Goal: Information Seeking & Learning: Learn about a topic

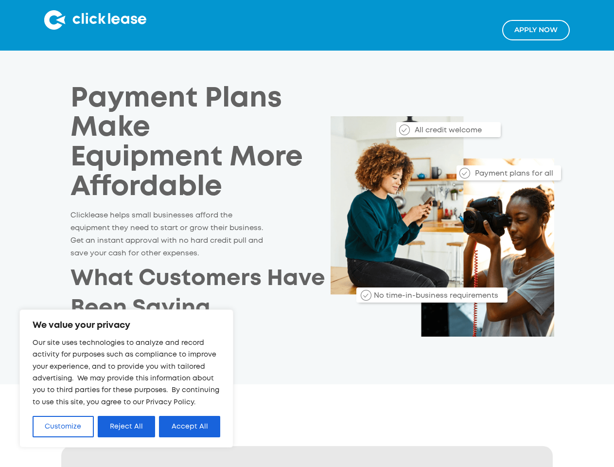
click at [307, 265] on h2 "What Customers Have Been Saying" at bounding box center [198, 294] width 255 height 59
click at [63, 427] on button "Customize" at bounding box center [63, 426] width 61 height 21
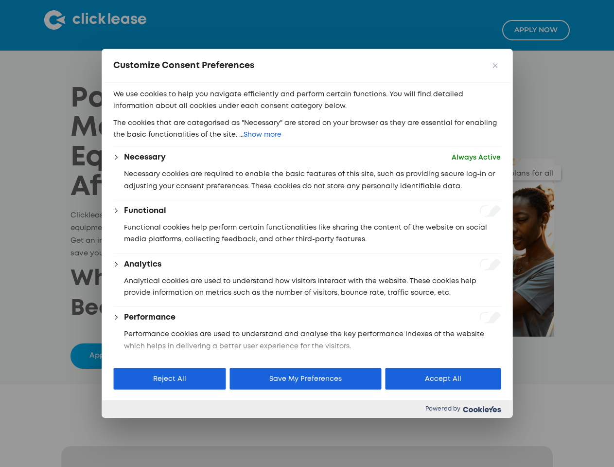
click at [127, 427] on div at bounding box center [307, 233] width 614 height 467
click at [190, 112] on p "We use cookies to help you navigate efficiently and perform certain functions. …" at bounding box center [307, 101] width 388 height 24
click at [94, 20] on div at bounding box center [307, 233] width 614 height 467
